Goal: Find specific page/section: Find specific page/section

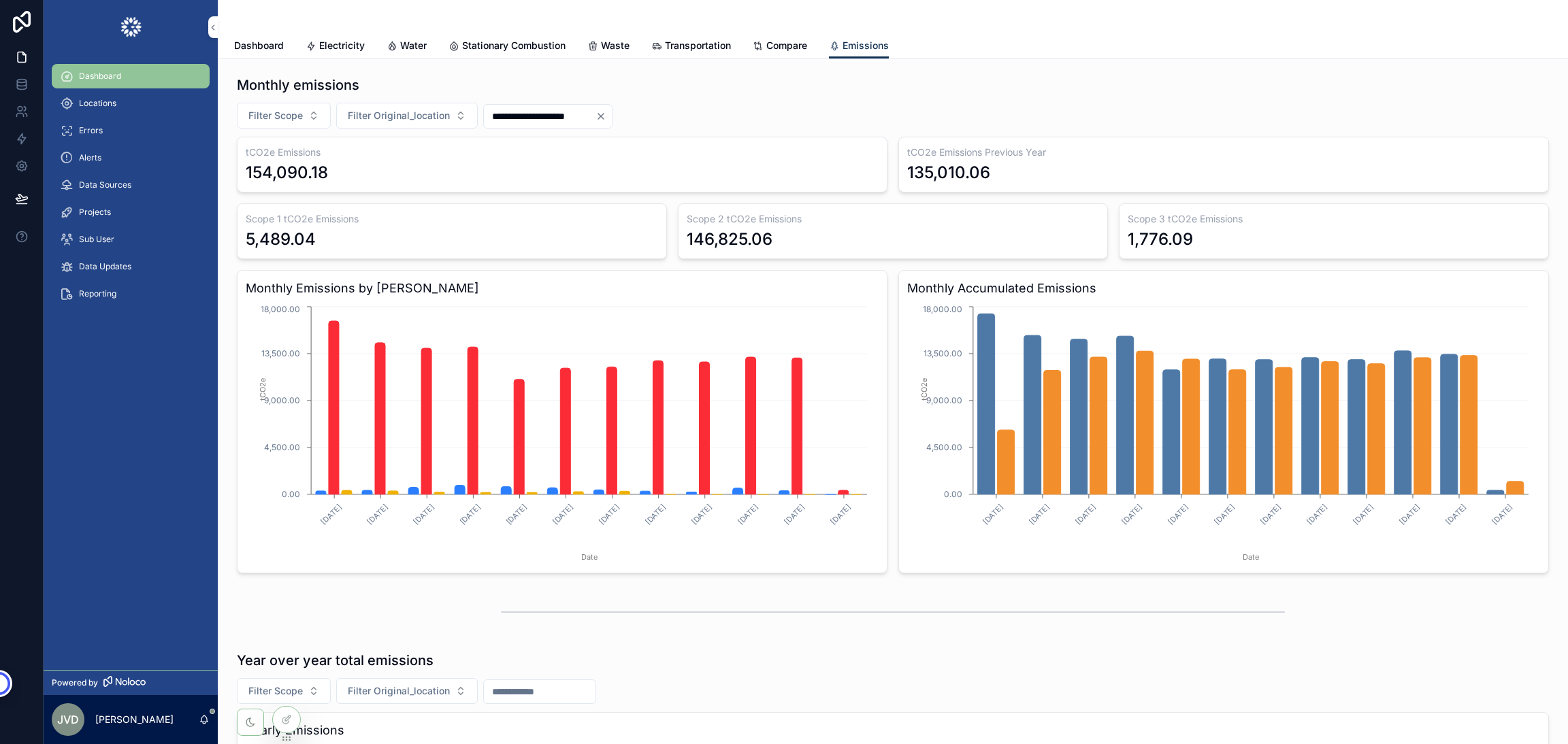
drag, startPoint x: 0, startPoint y: 0, endPoint x: 88, endPoint y: 103, distance: 135.5
click at [88, 103] on span "Locations" at bounding box center [97, 103] width 38 height 11
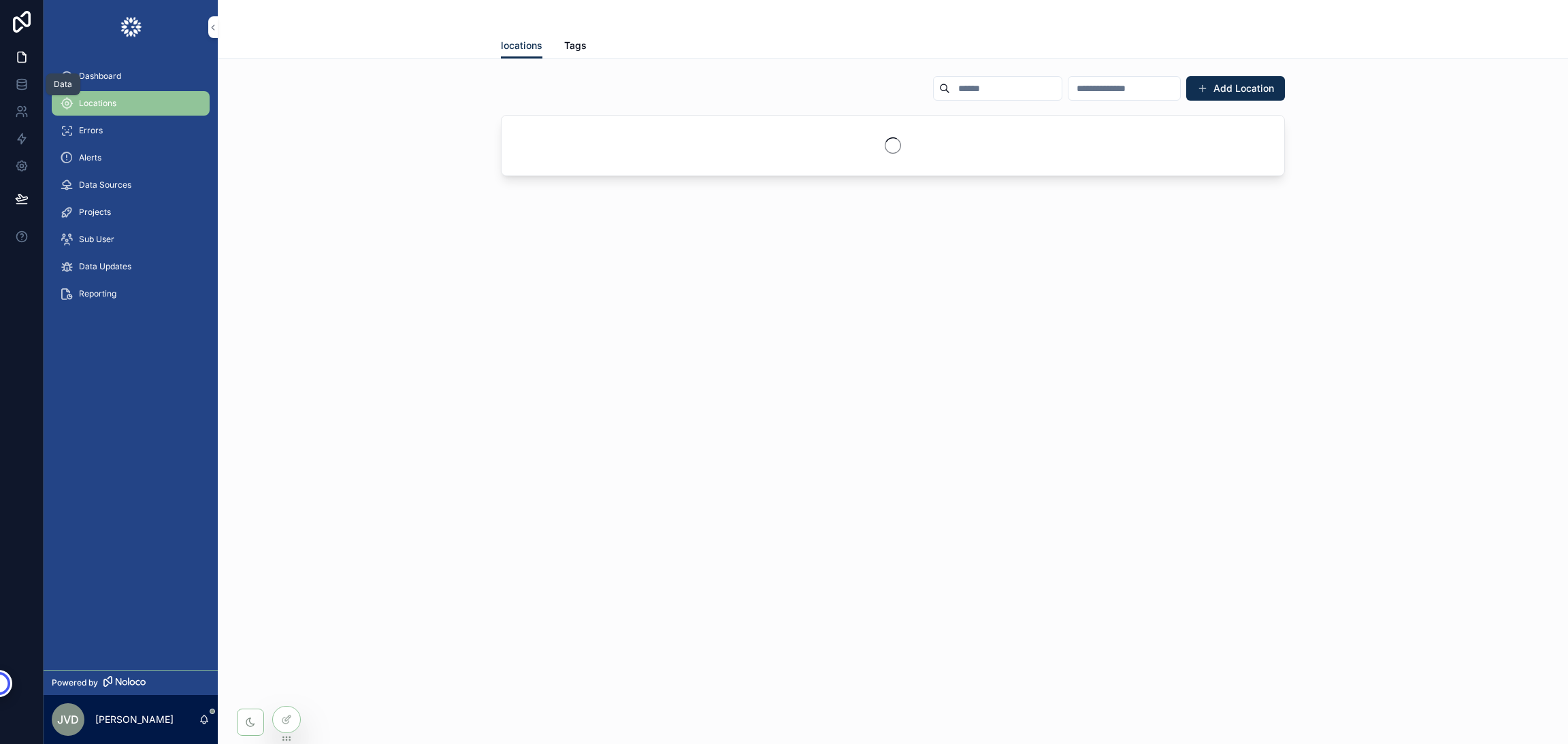
click at [23, 81] on icon at bounding box center [21, 84] width 14 height 14
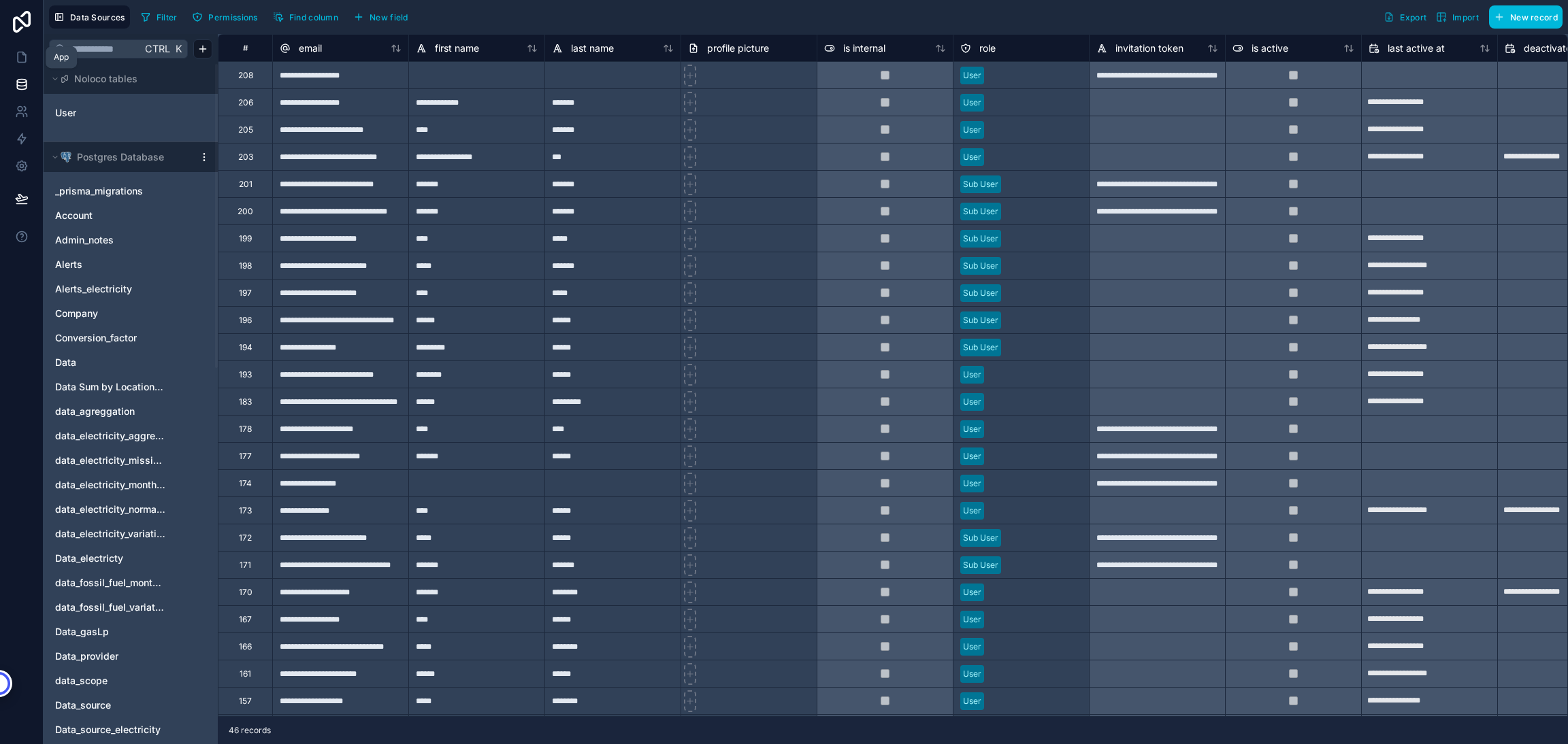
click at [20, 49] on link at bounding box center [21, 57] width 43 height 27
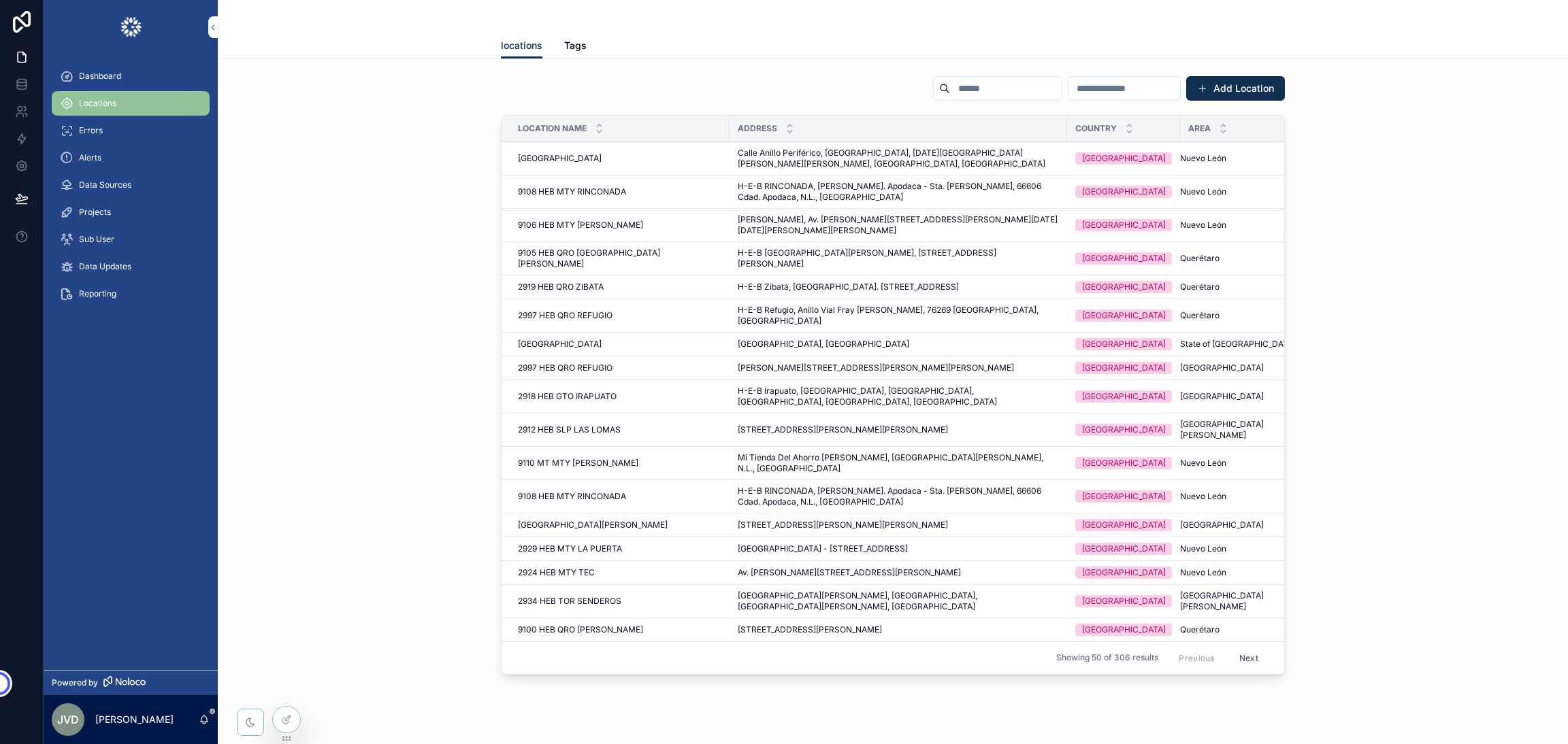
click at [88, 75] on span "Dashboard" at bounding box center [100, 76] width 42 height 11
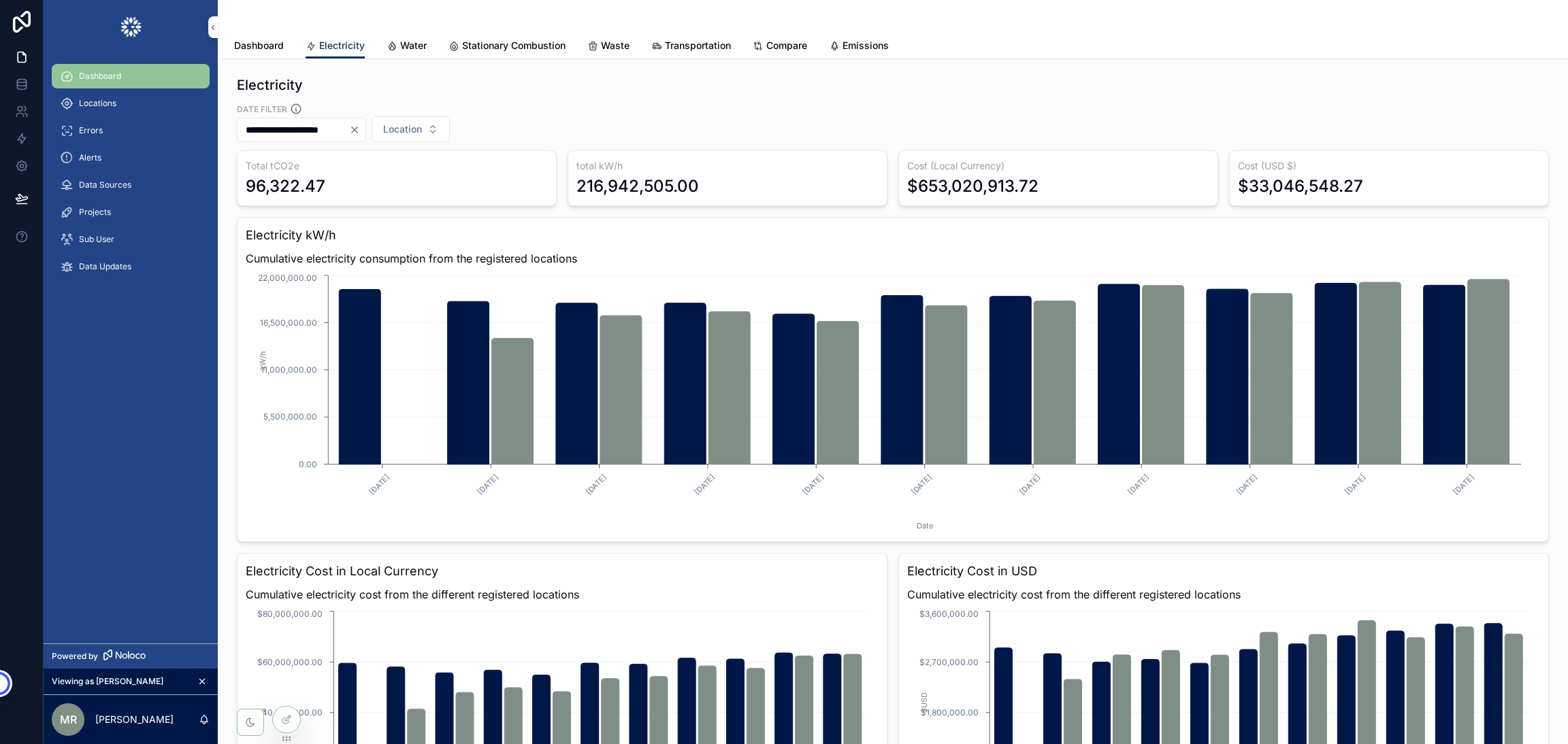
click at [277, 724] on div at bounding box center [286, 720] width 27 height 26
